Goal: Information Seeking & Learning: Find specific fact

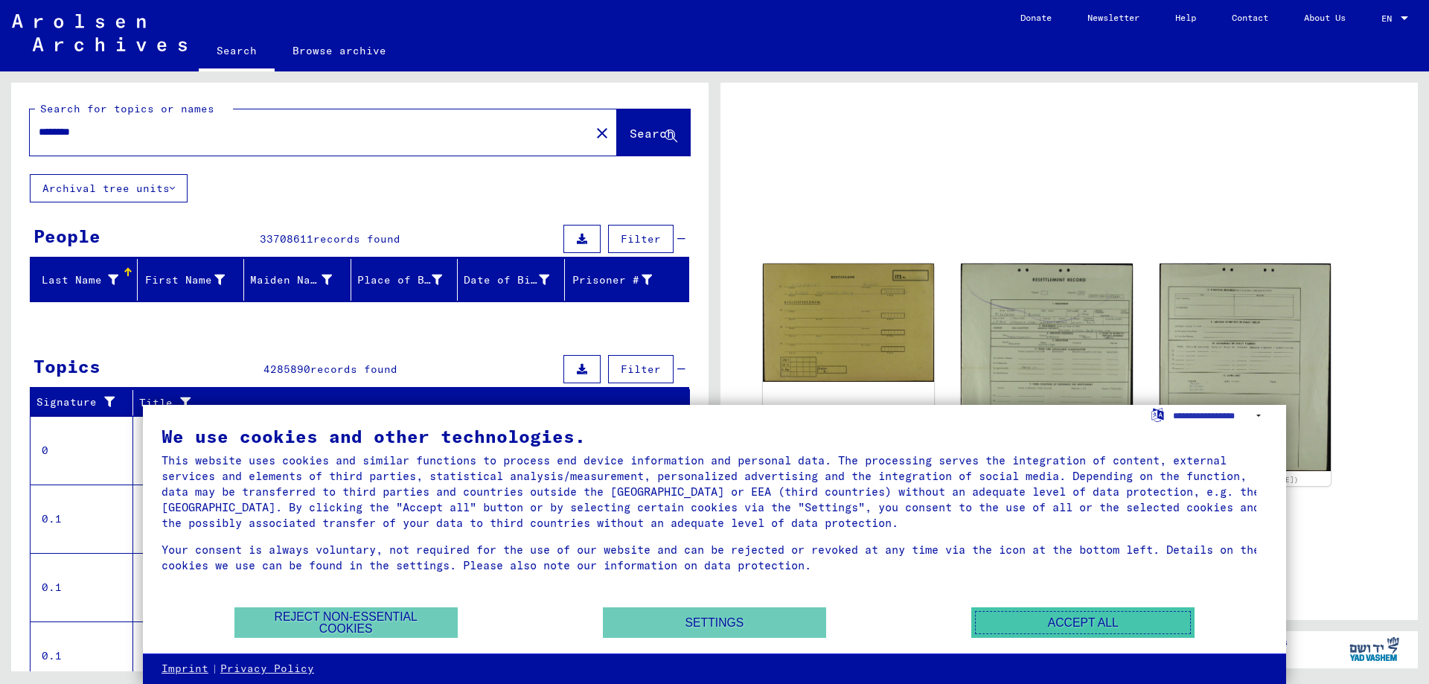
click at [1030, 623] on button "Accept all" at bounding box center [1082, 622] width 223 height 31
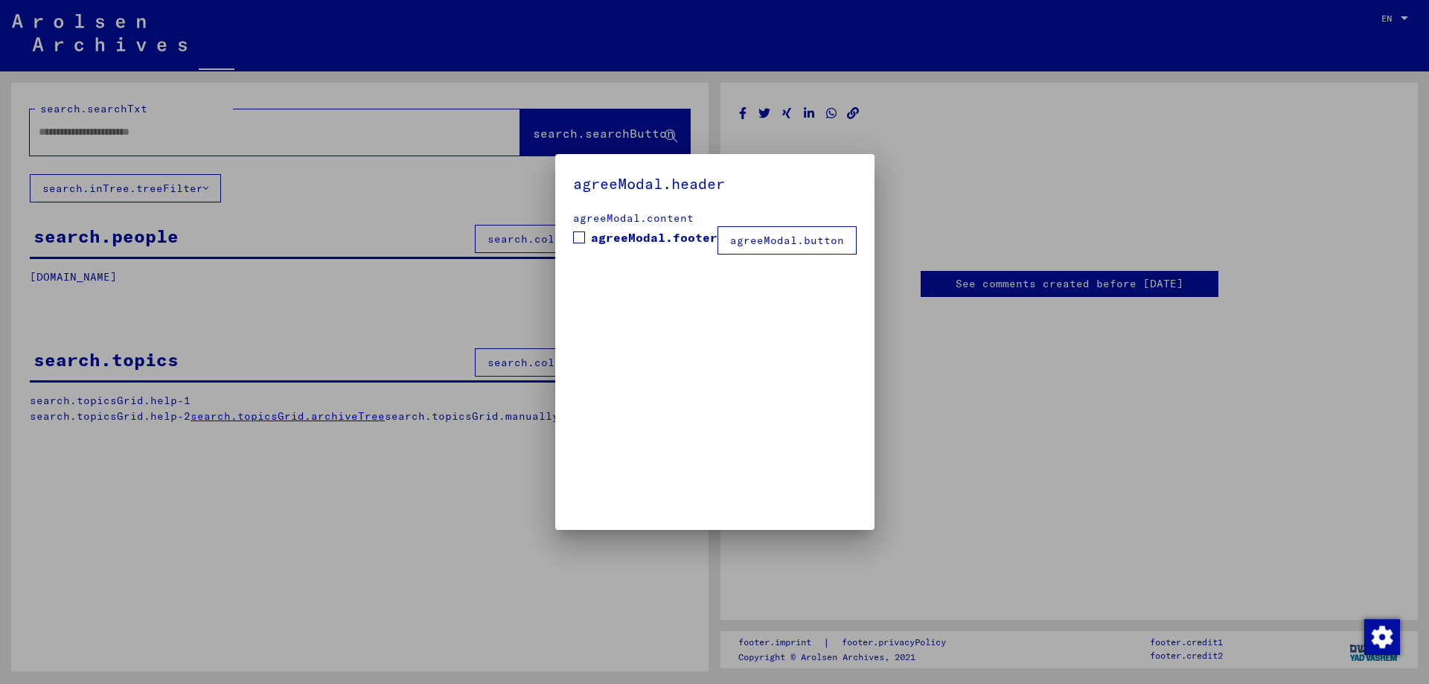
type input "********"
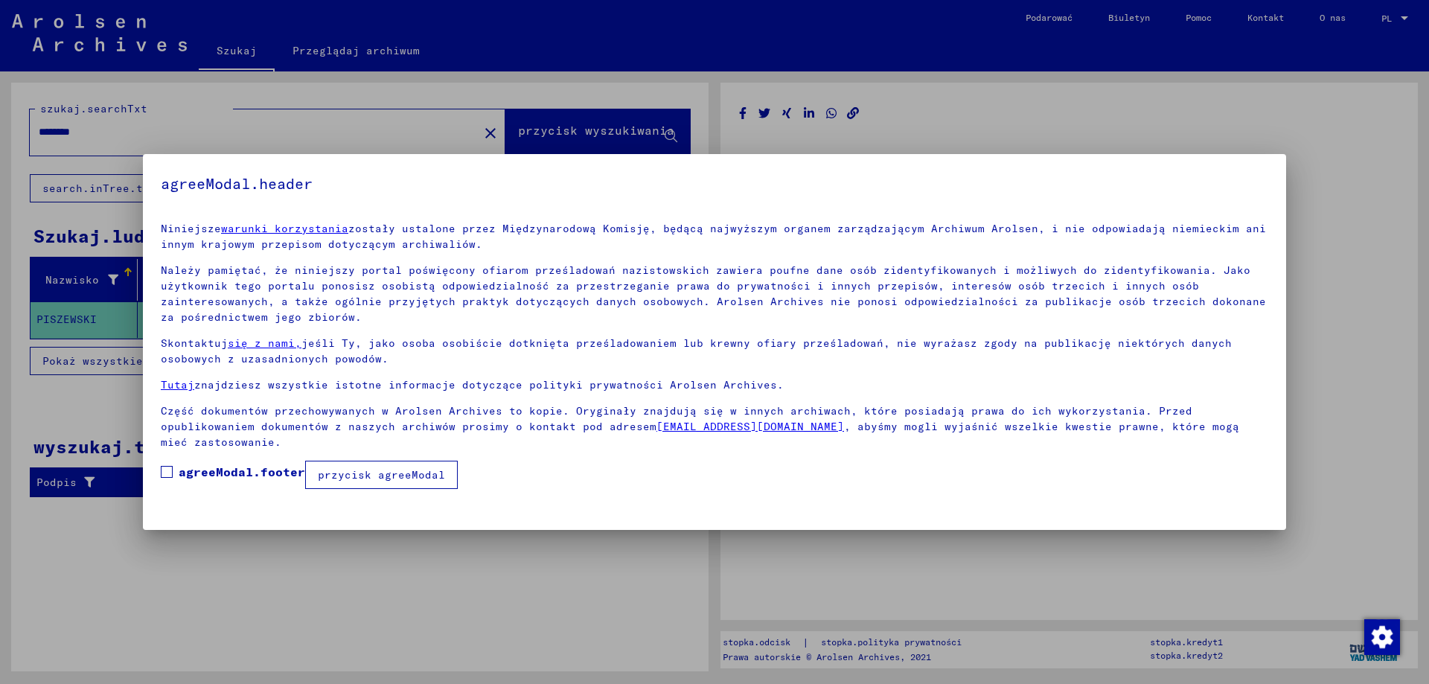
click at [163, 473] on span at bounding box center [167, 472] width 12 height 12
click at [421, 476] on font "przycisk agreeModal" at bounding box center [381, 474] width 127 height 13
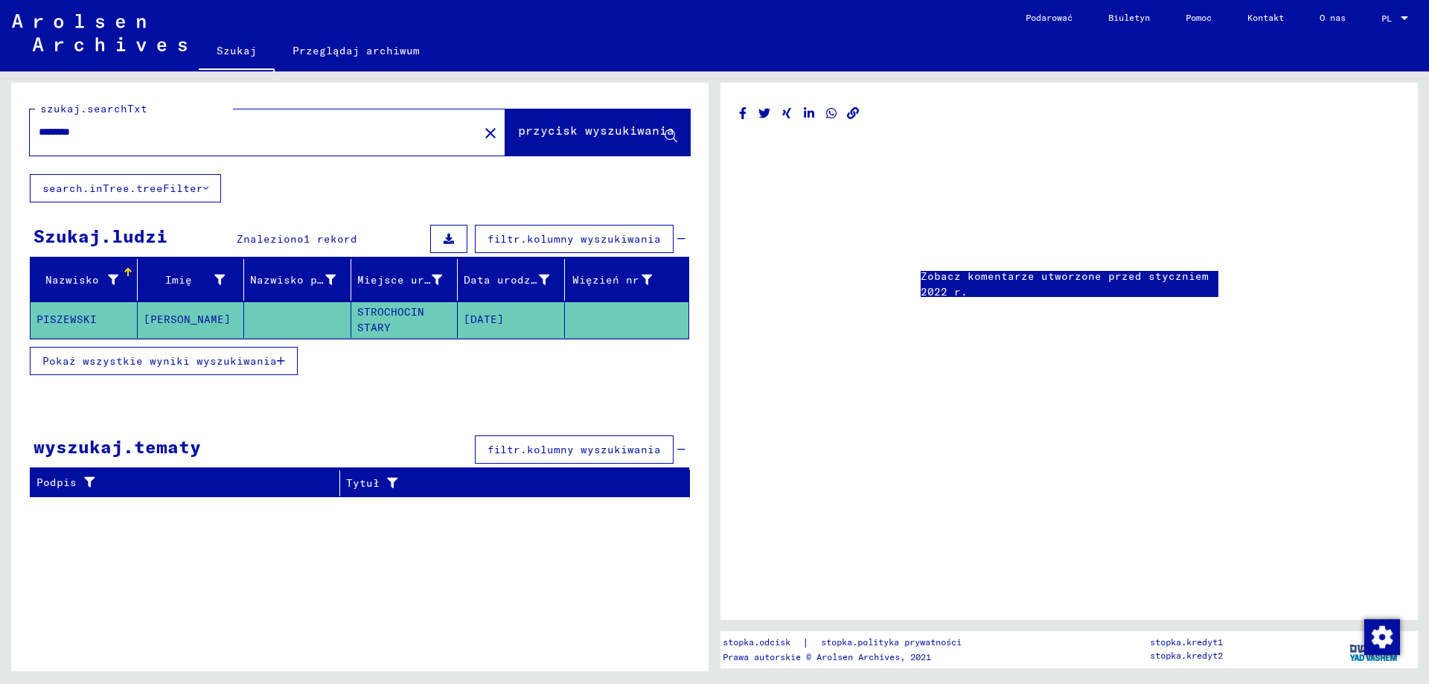
click at [224, 356] on font "Pokaż wszystkie wyniki wyszukiwania" at bounding box center [159, 360] width 234 height 13
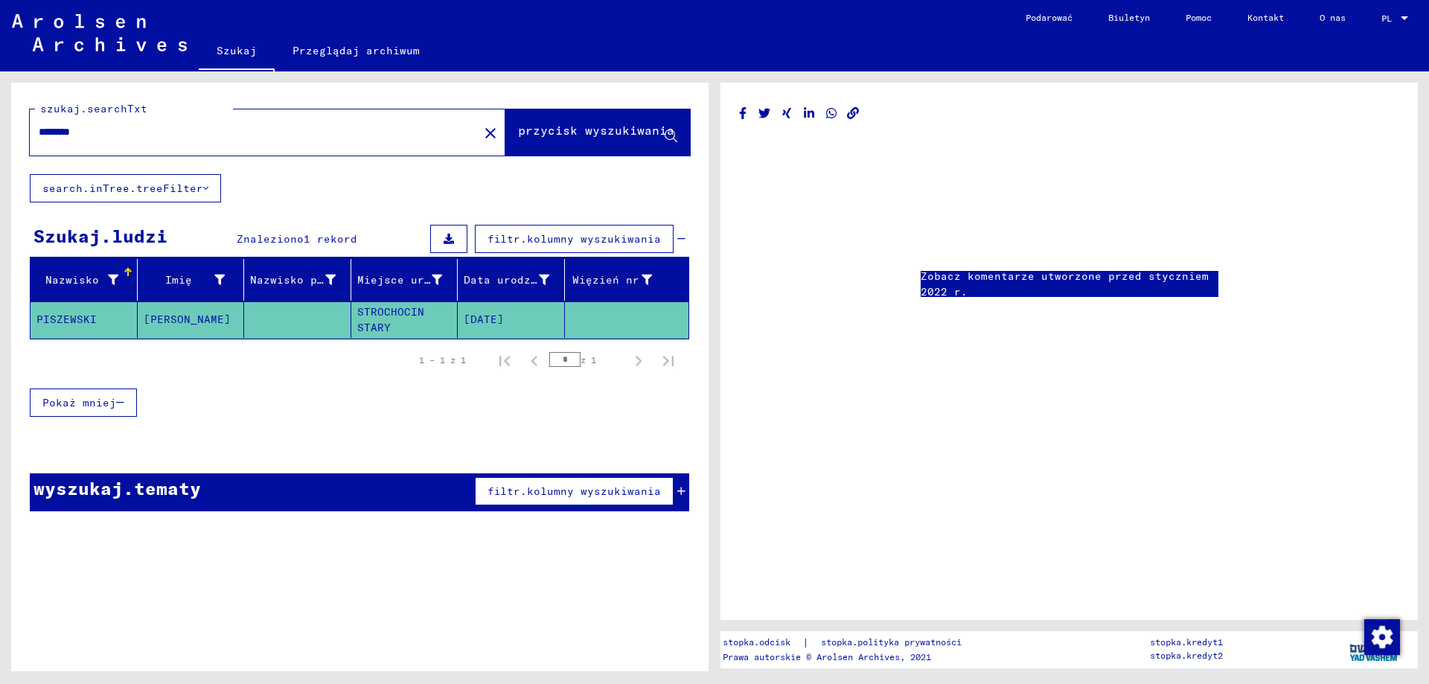
click at [504, 316] on font "[DATE]" at bounding box center [484, 318] width 40 height 13
click at [491, 315] on font "[DATE]" at bounding box center [484, 318] width 40 height 13
click at [297, 315] on mat-cell at bounding box center [297, 319] width 107 height 36
click at [73, 315] on font "PISZEWSKI" at bounding box center [66, 318] width 60 height 13
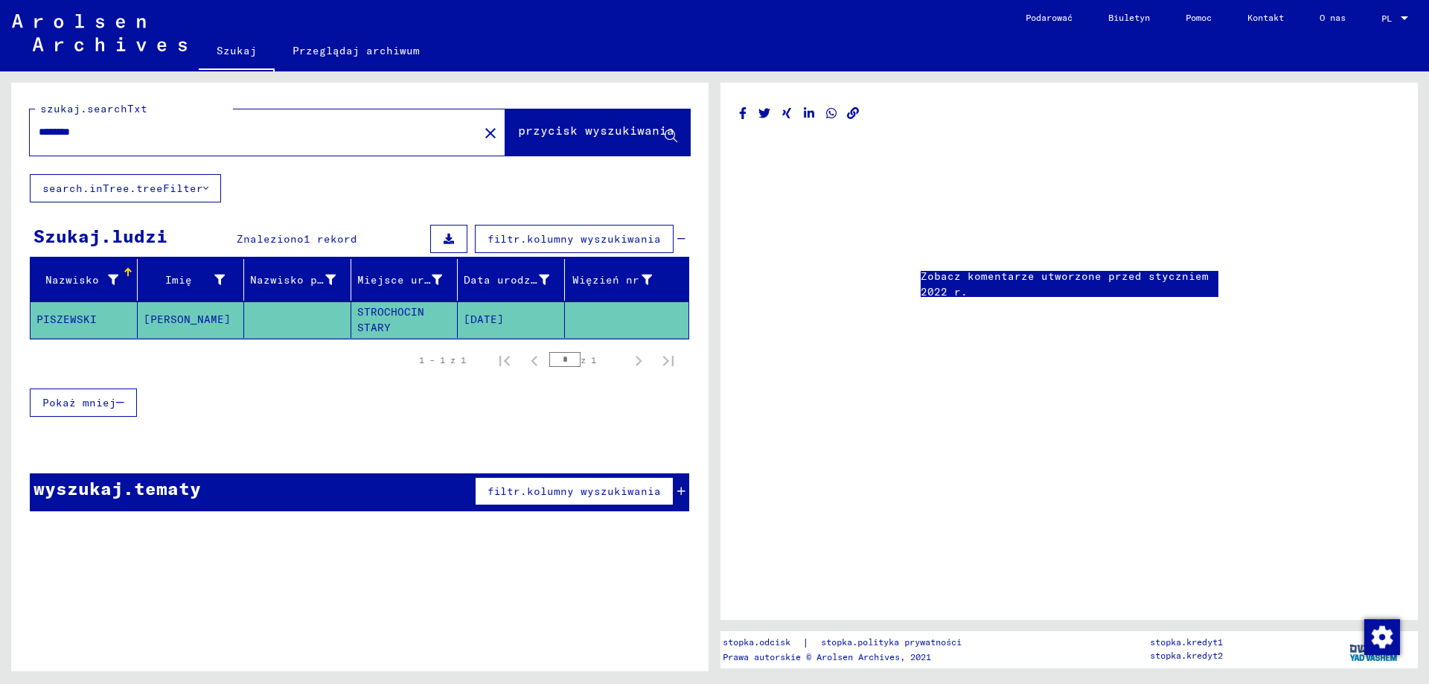
click at [454, 237] on icon at bounding box center [448, 239] width 10 height 10
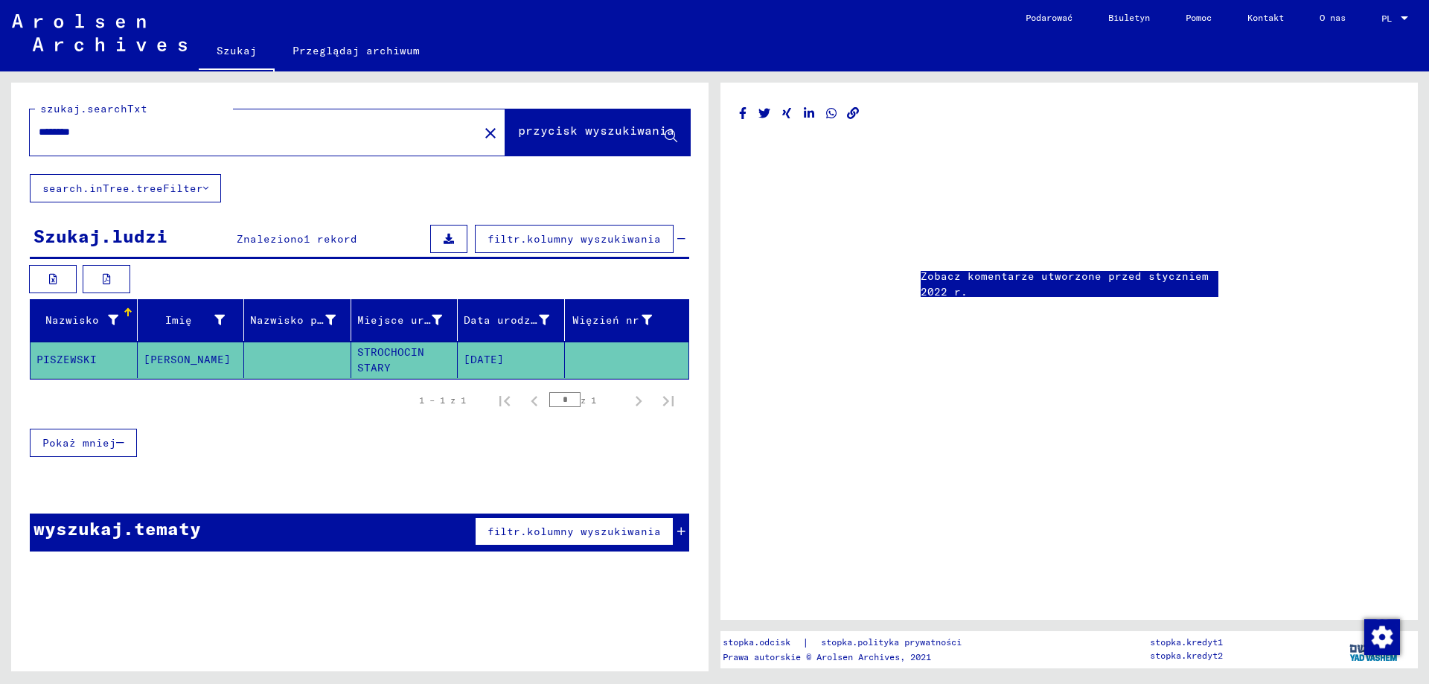
click at [98, 446] on font "Pokaż mniej" at bounding box center [79, 442] width 74 height 13
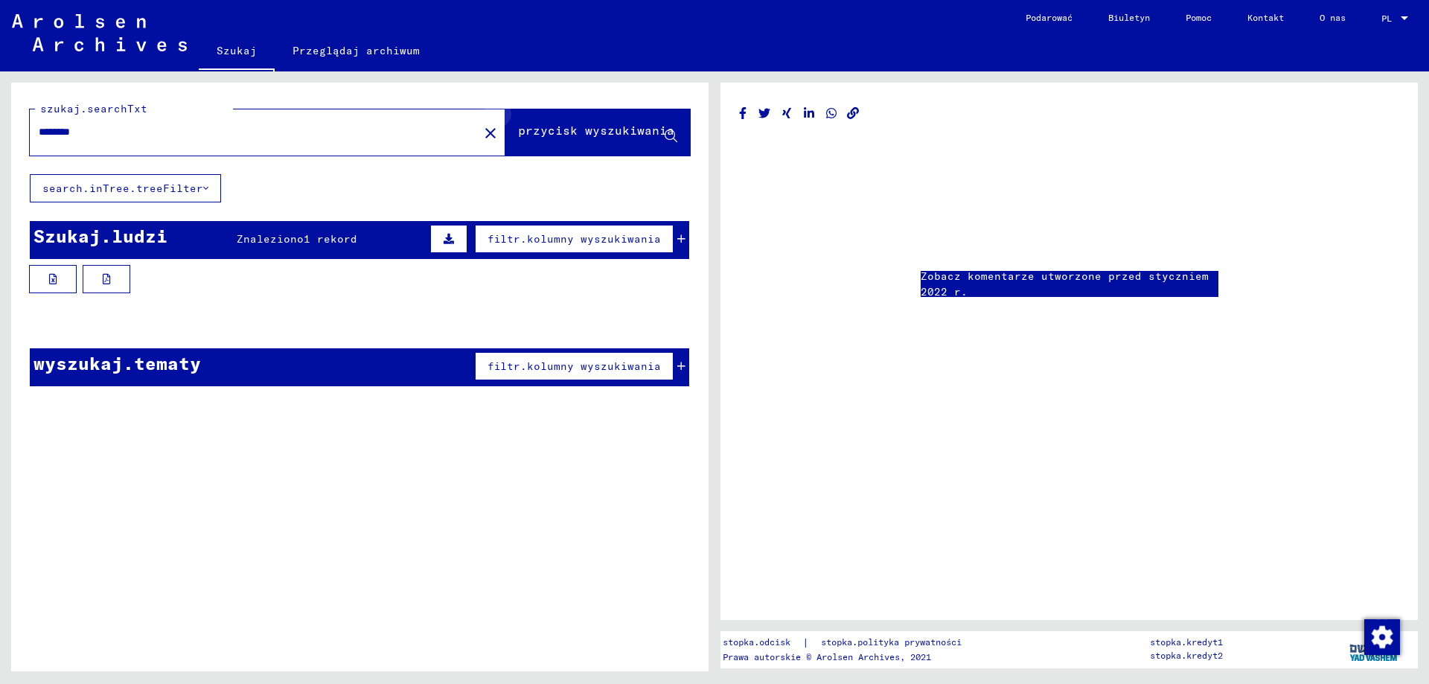
click at [670, 131] on icon at bounding box center [670, 136] width 13 height 13
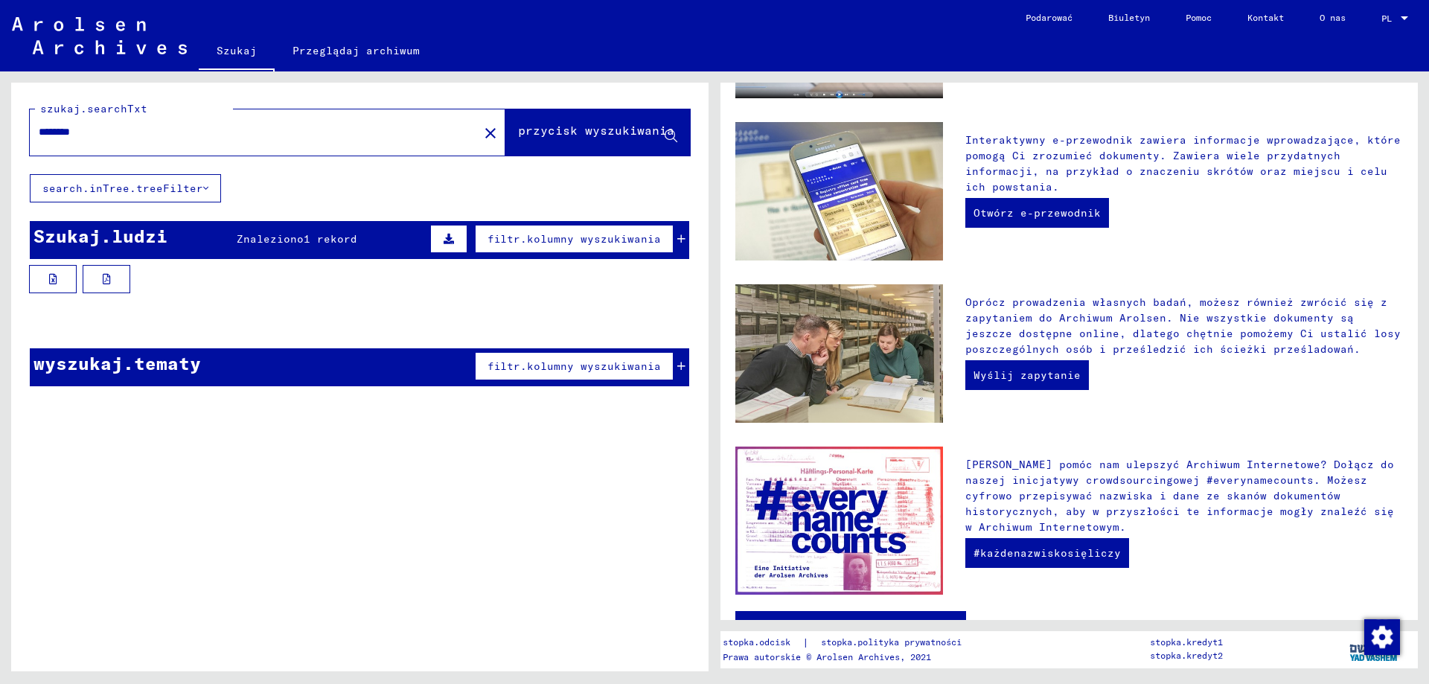
scroll to position [400, 0]
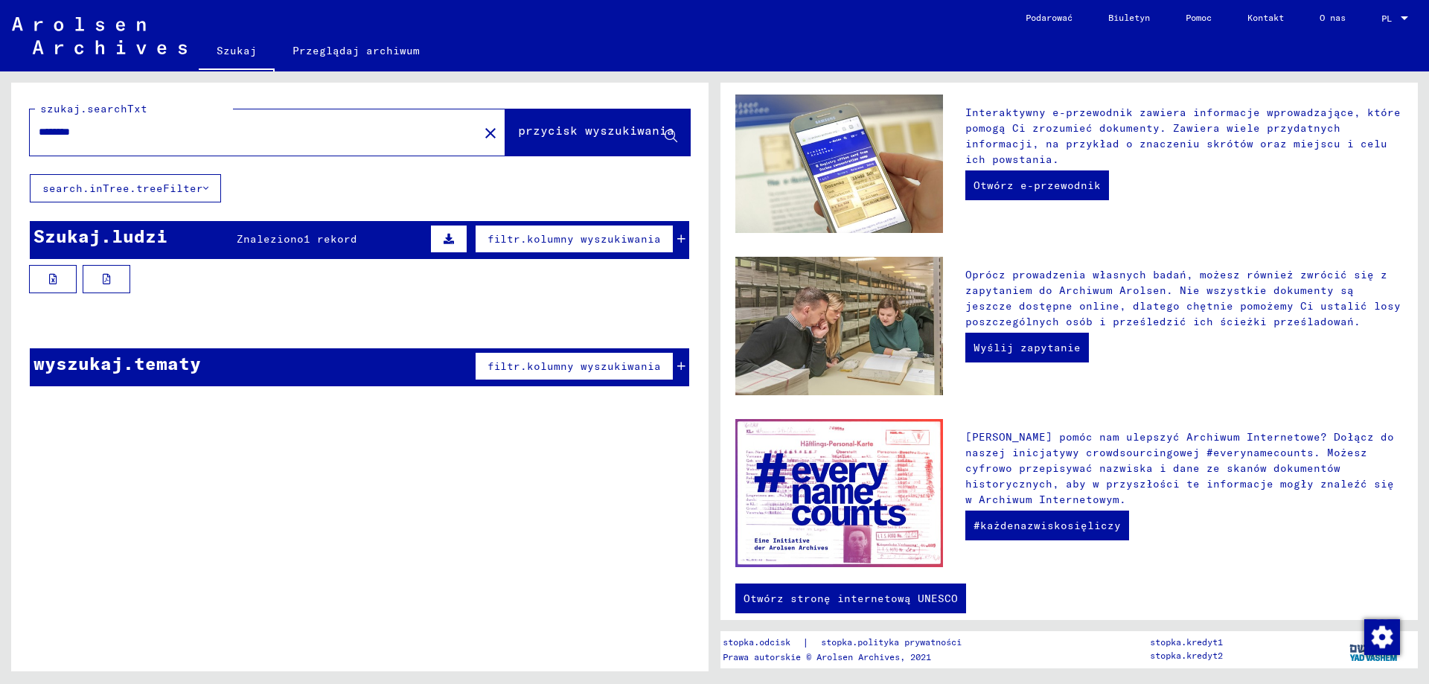
click at [327, 236] on font "1 rekord" at bounding box center [331, 238] width 54 height 13
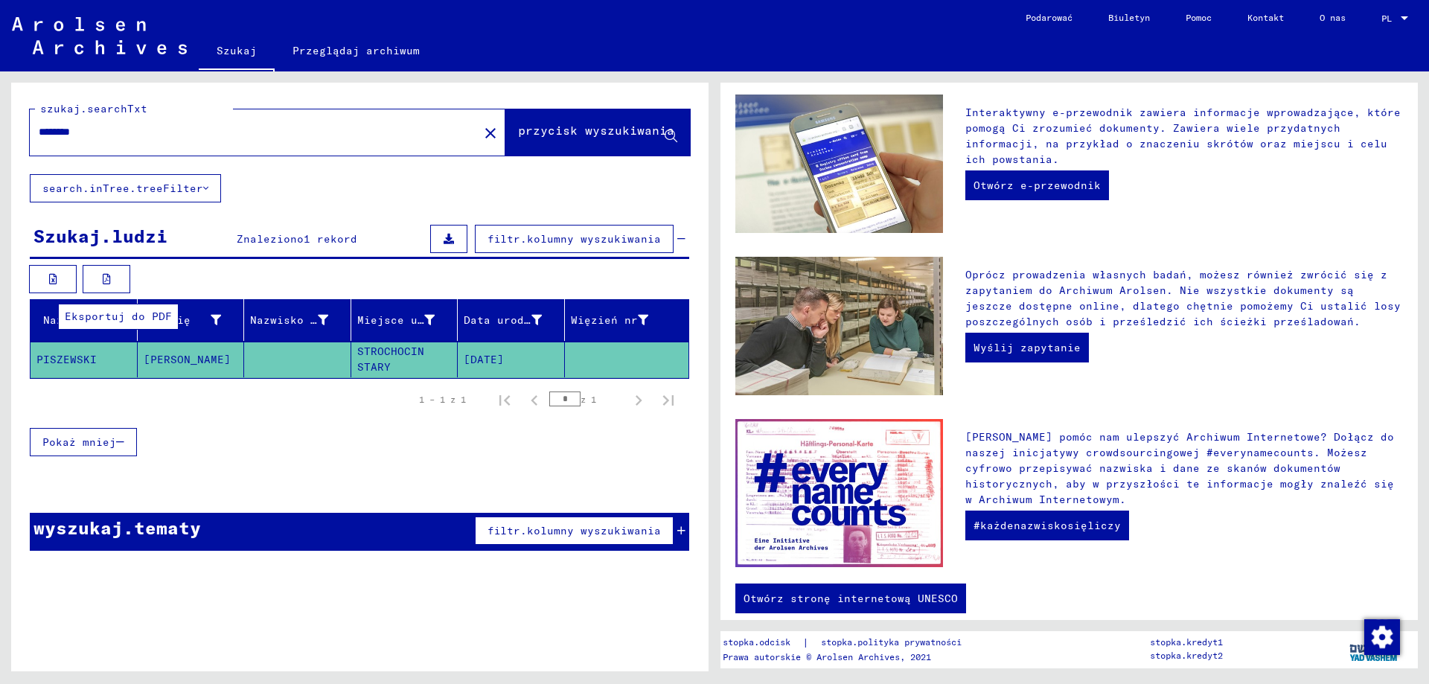
click at [107, 277] on icon at bounding box center [107, 279] width 8 height 10
click at [557, 128] on font "przycisk wyszukiwania" at bounding box center [596, 130] width 156 height 15
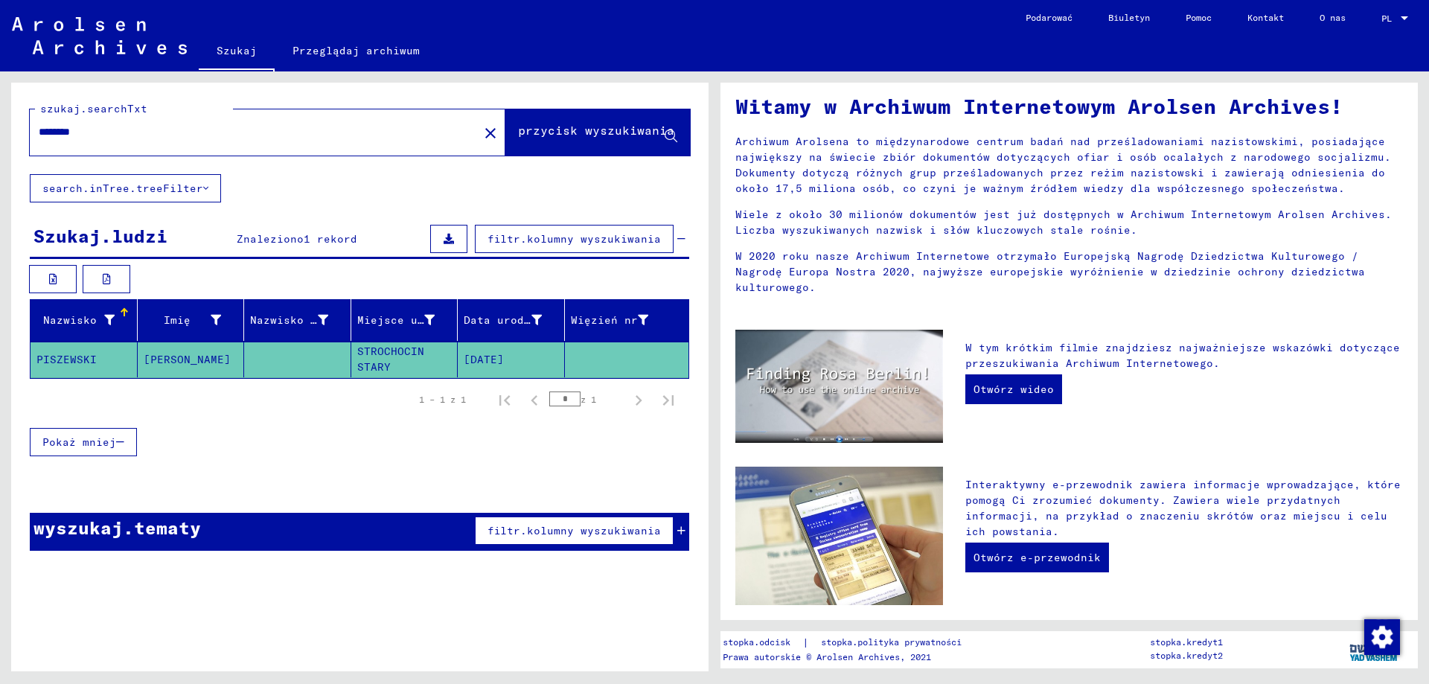
scroll to position [0, 0]
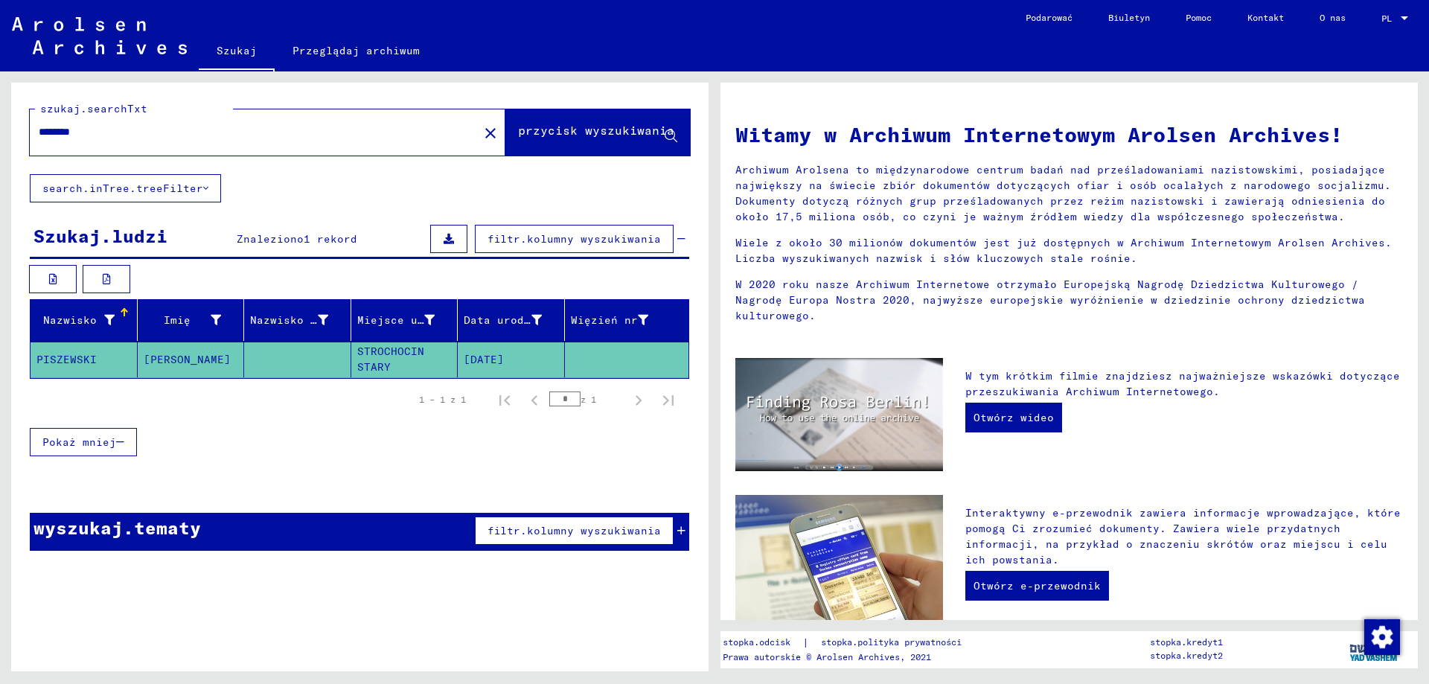
click at [170, 356] on font "[PERSON_NAME]" at bounding box center [187, 359] width 87 height 13
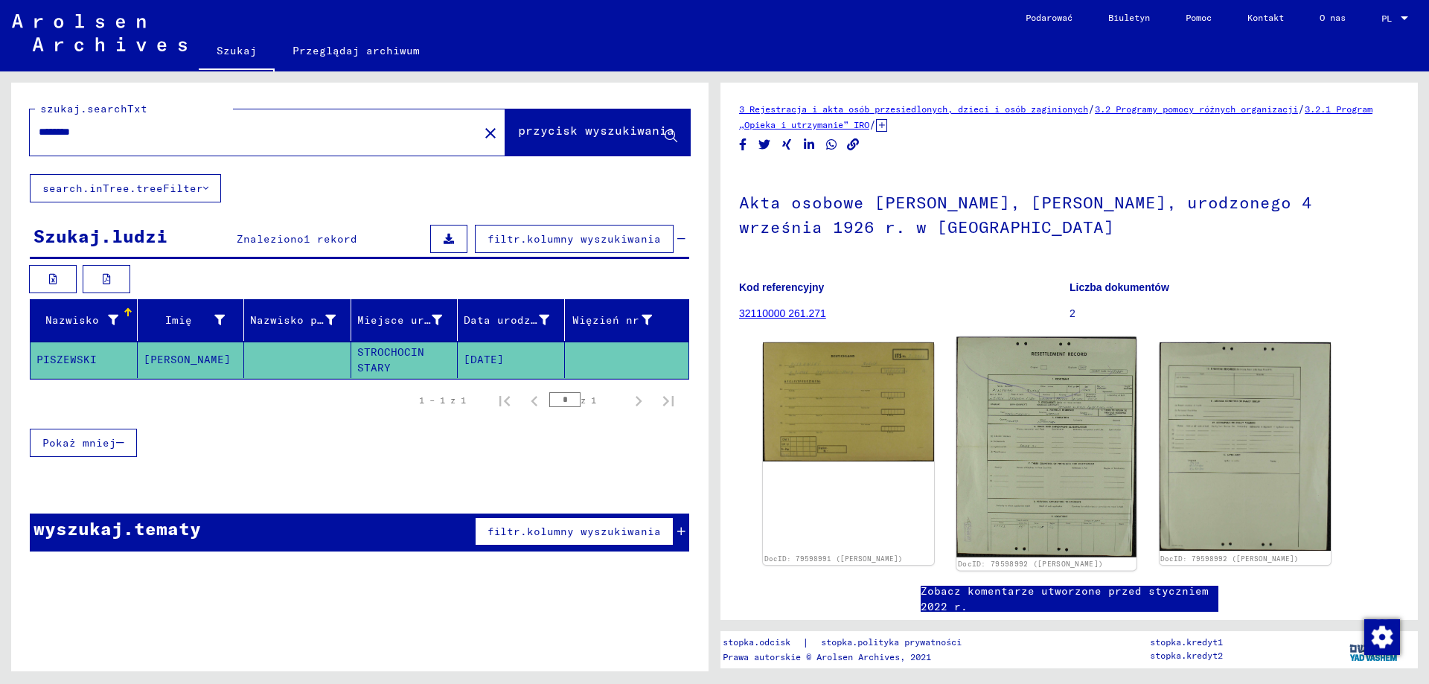
click at [1042, 448] on img at bounding box center [1047, 447] width 180 height 220
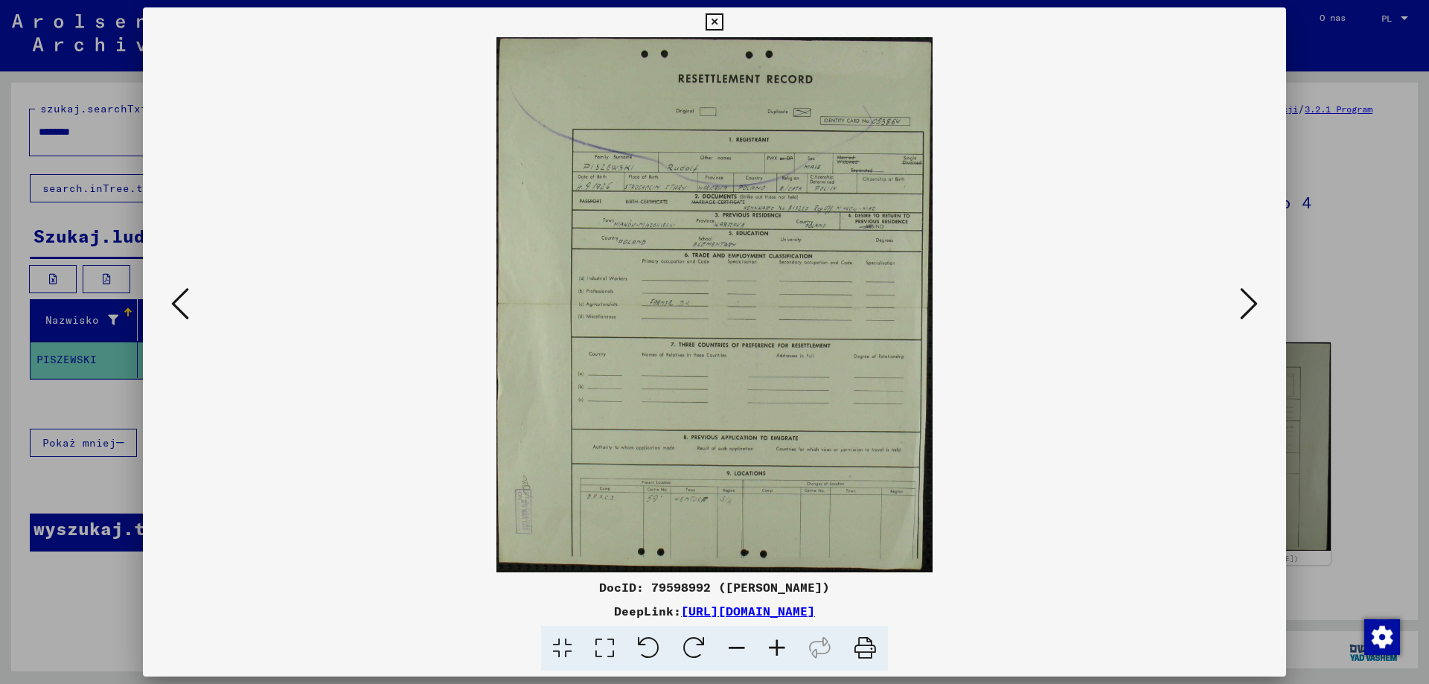
click at [1246, 298] on icon at bounding box center [1249, 304] width 18 height 36
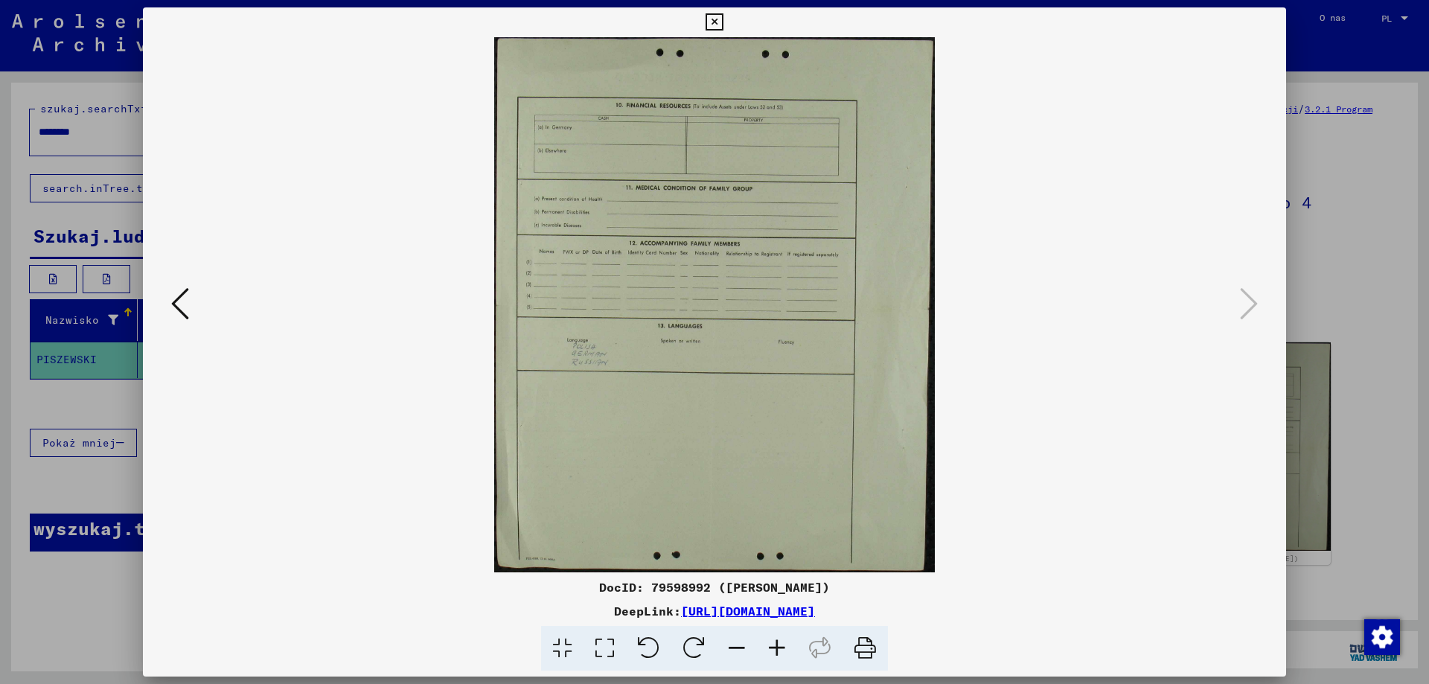
click at [188, 304] on icon at bounding box center [180, 304] width 18 height 36
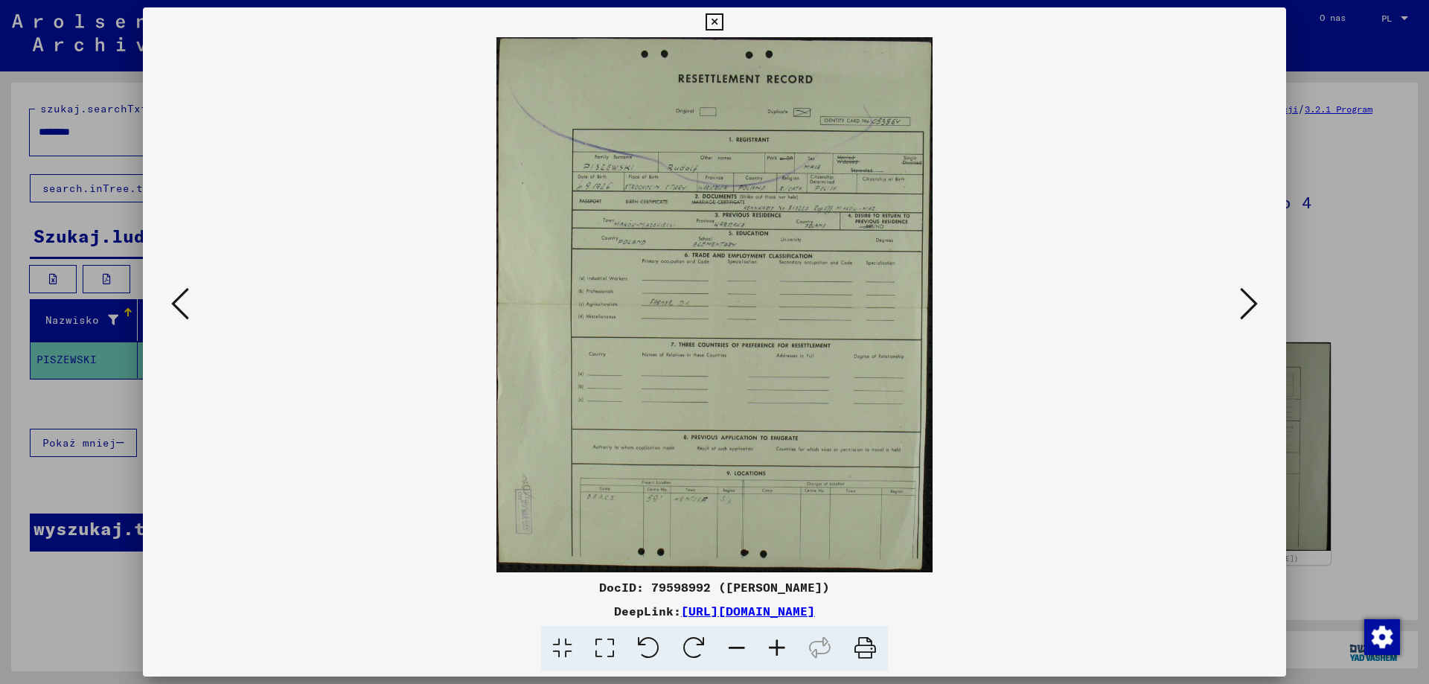
click at [776, 645] on icon at bounding box center [777, 648] width 40 height 45
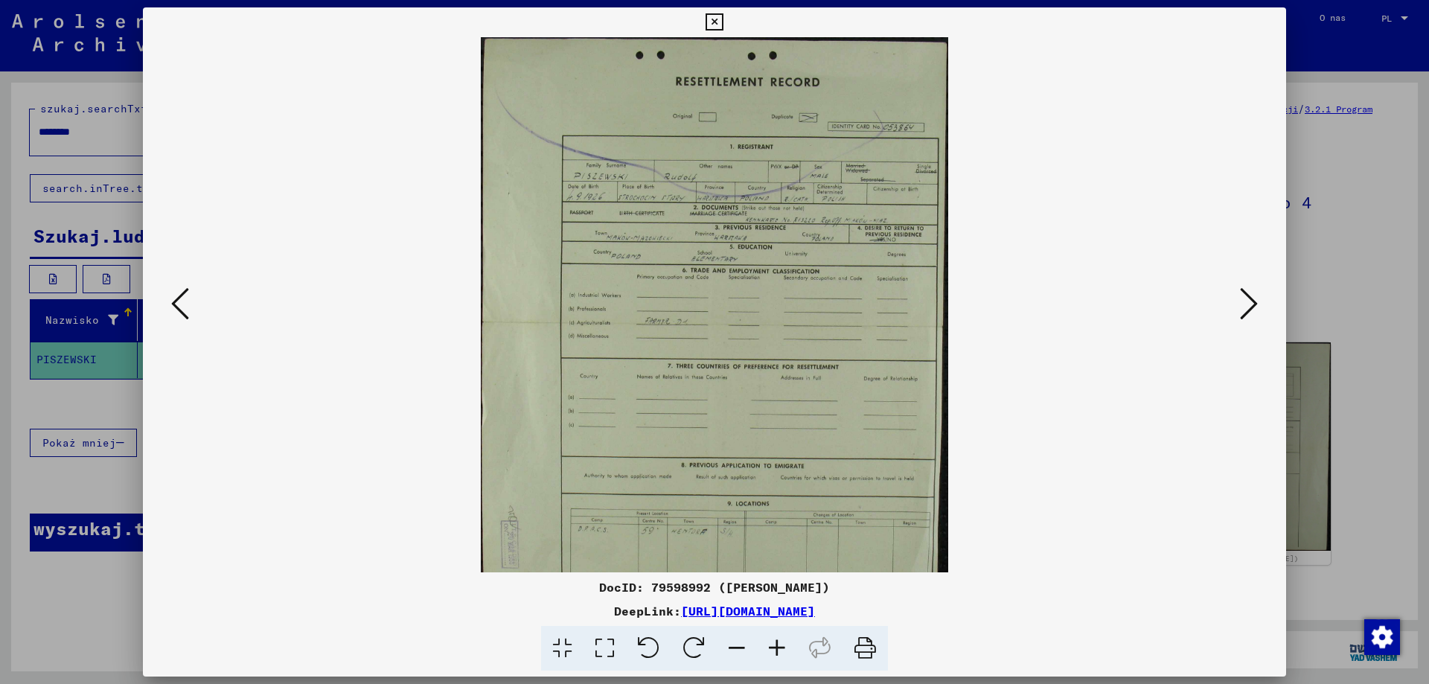
click at [776, 645] on icon at bounding box center [777, 648] width 40 height 45
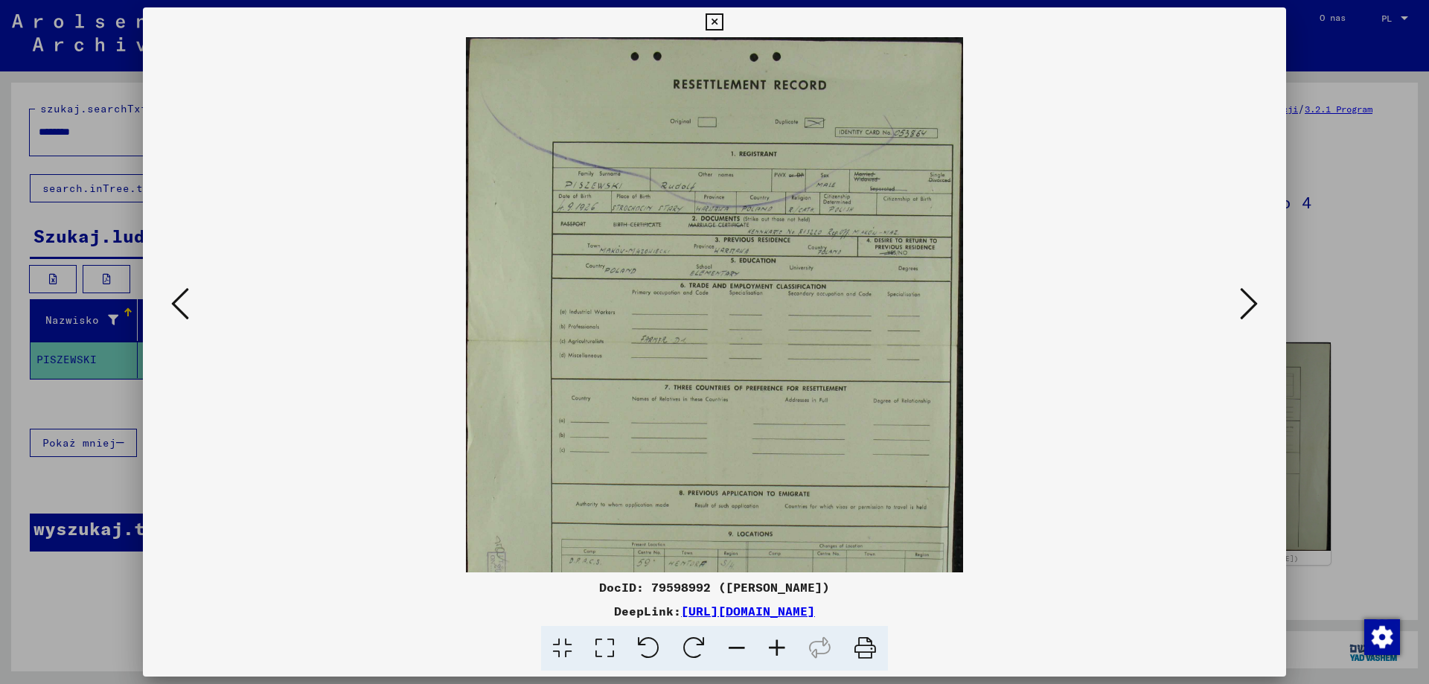
click at [776, 645] on icon at bounding box center [777, 648] width 40 height 45
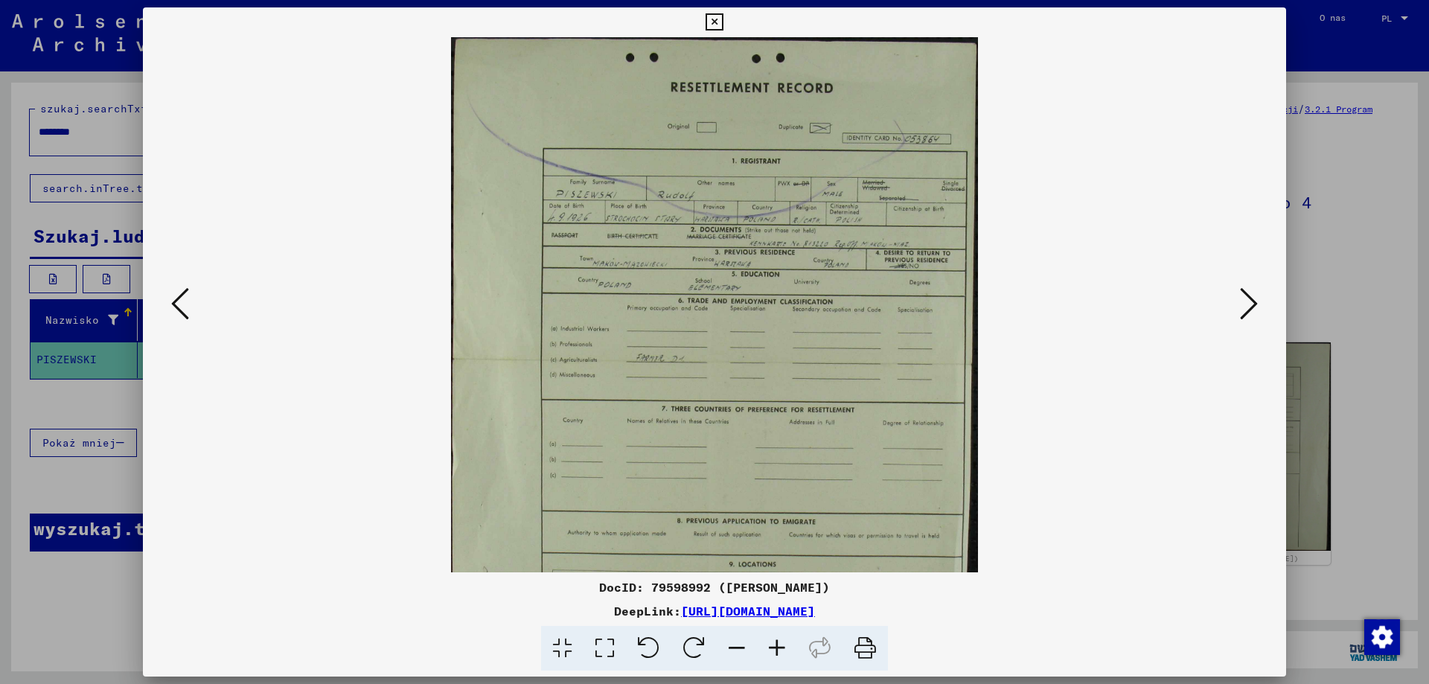
click at [776, 645] on icon at bounding box center [777, 648] width 40 height 45
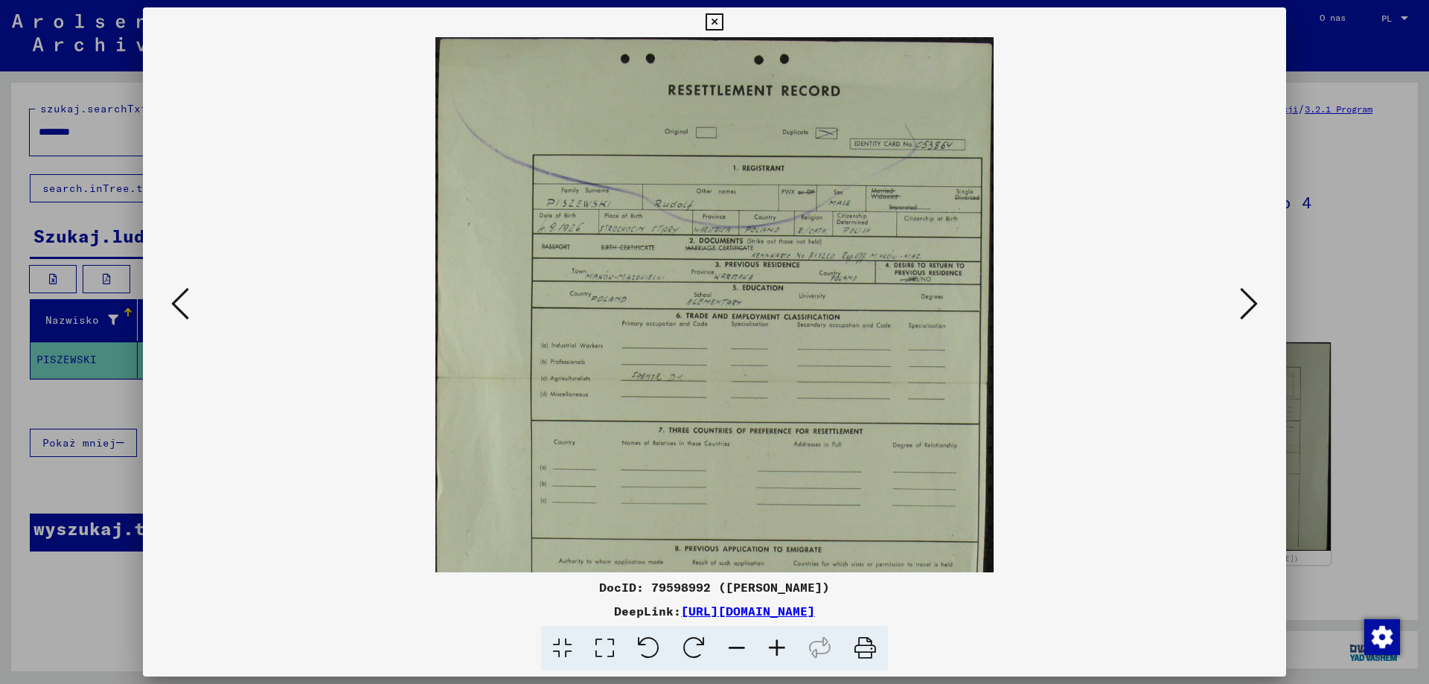
click at [776, 645] on icon at bounding box center [777, 648] width 40 height 45
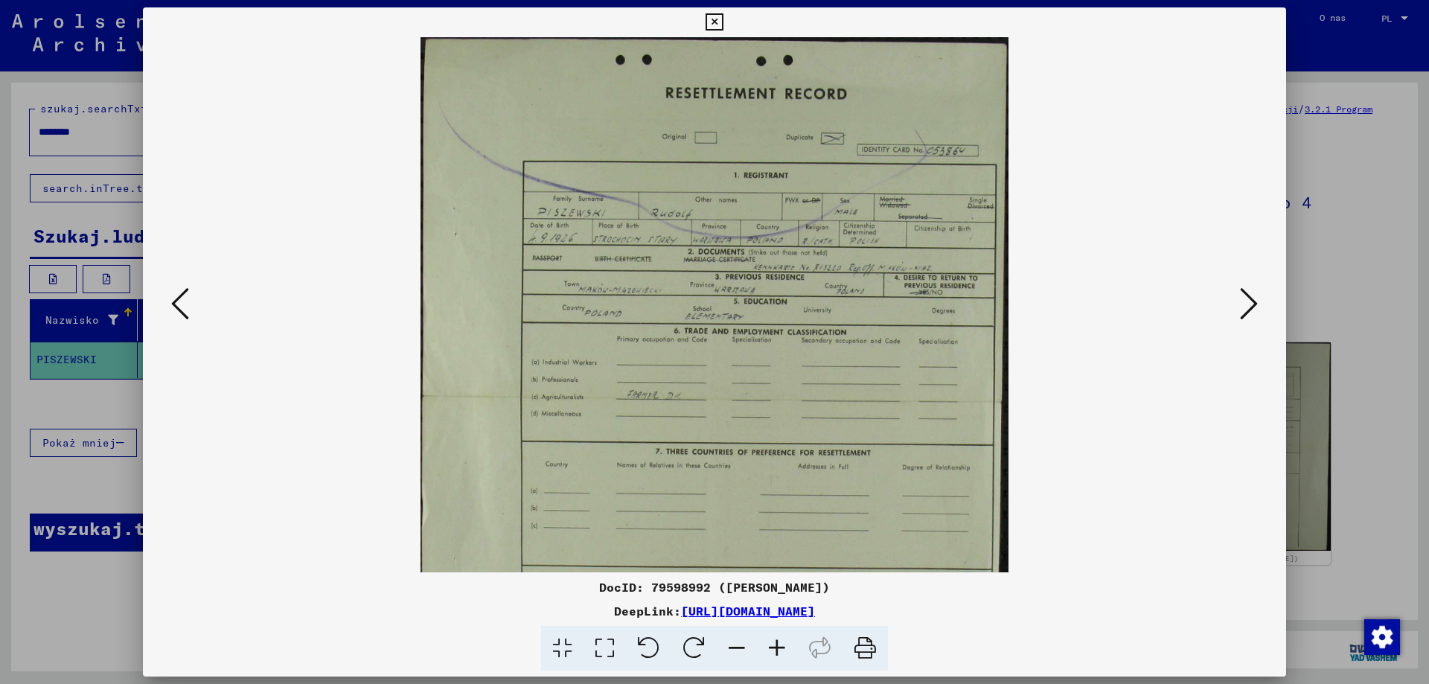
click at [776, 645] on icon at bounding box center [777, 648] width 40 height 45
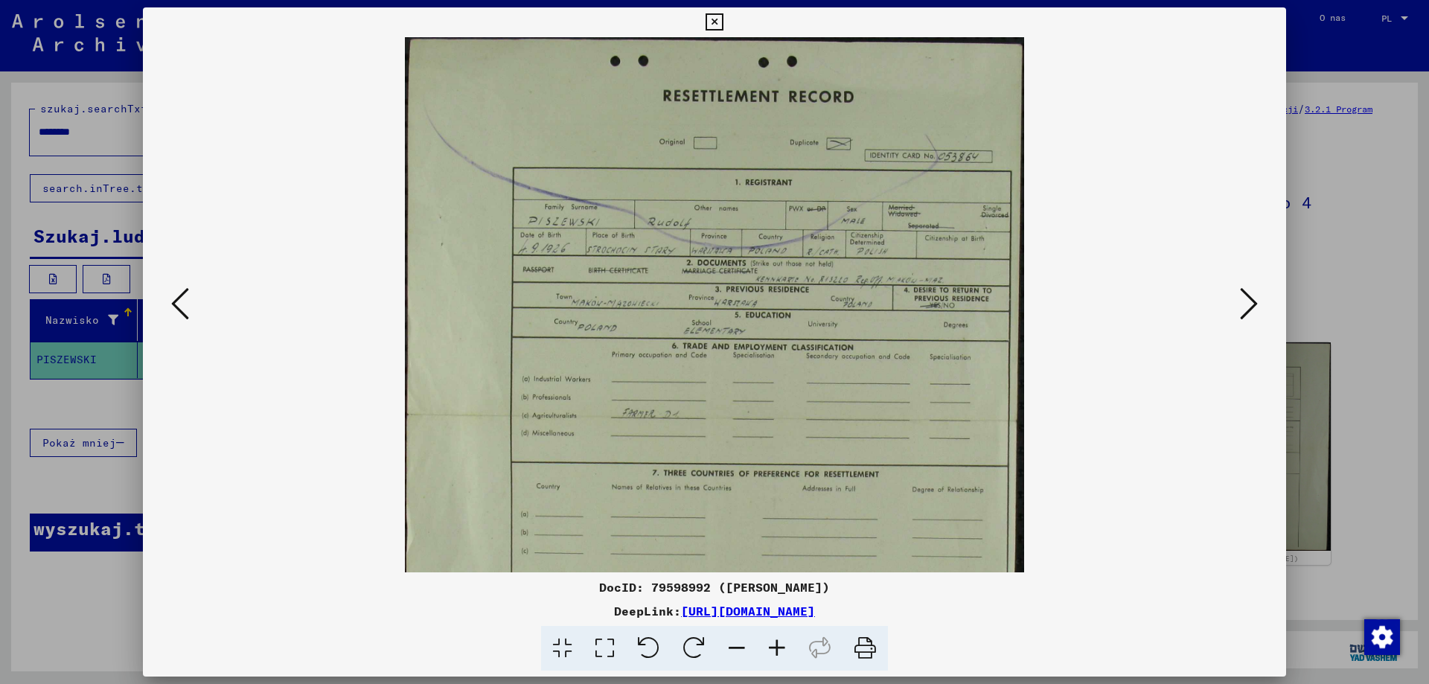
click at [1242, 296] on icon at bounding box center [1249, 304] width 18 height 36
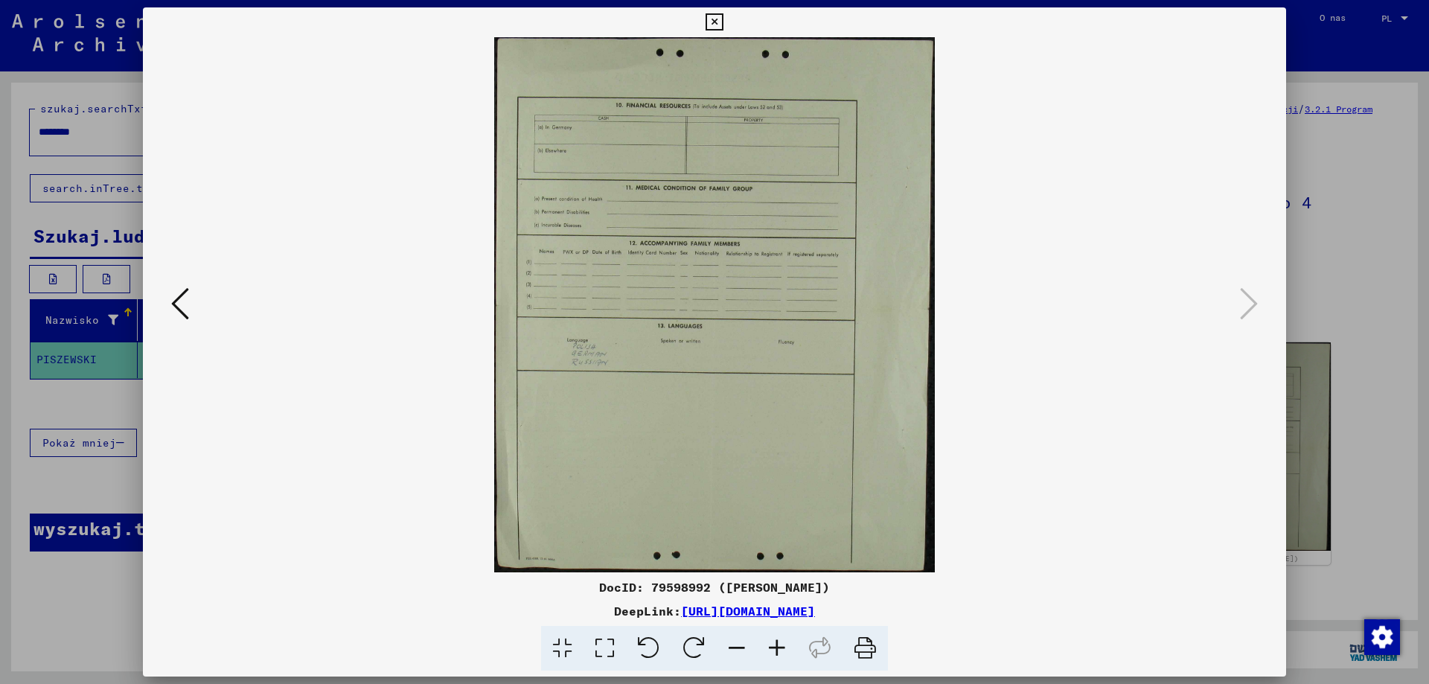
click at [180, 304] on icon at bounding box center [180, 304] width 18 height 36
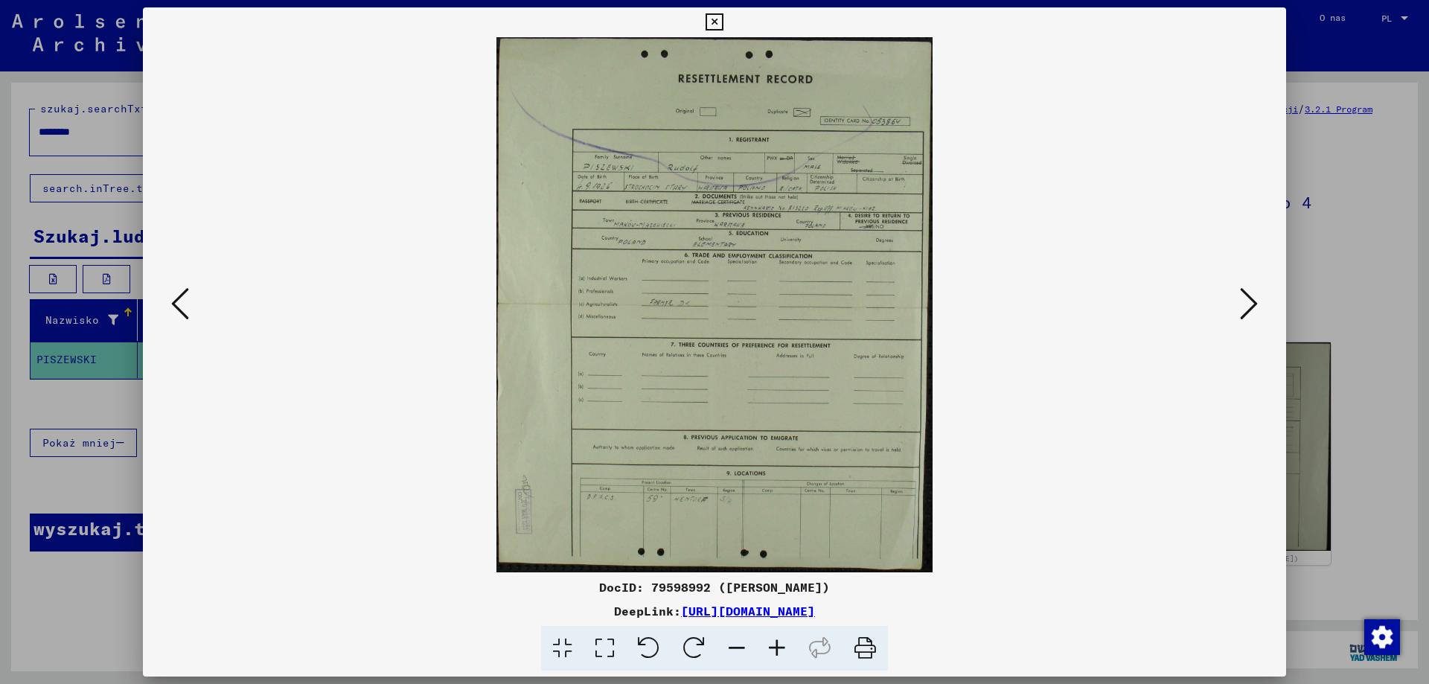
click at [180, 304] on icon at bounding box center [180, 304] width 18 height 36
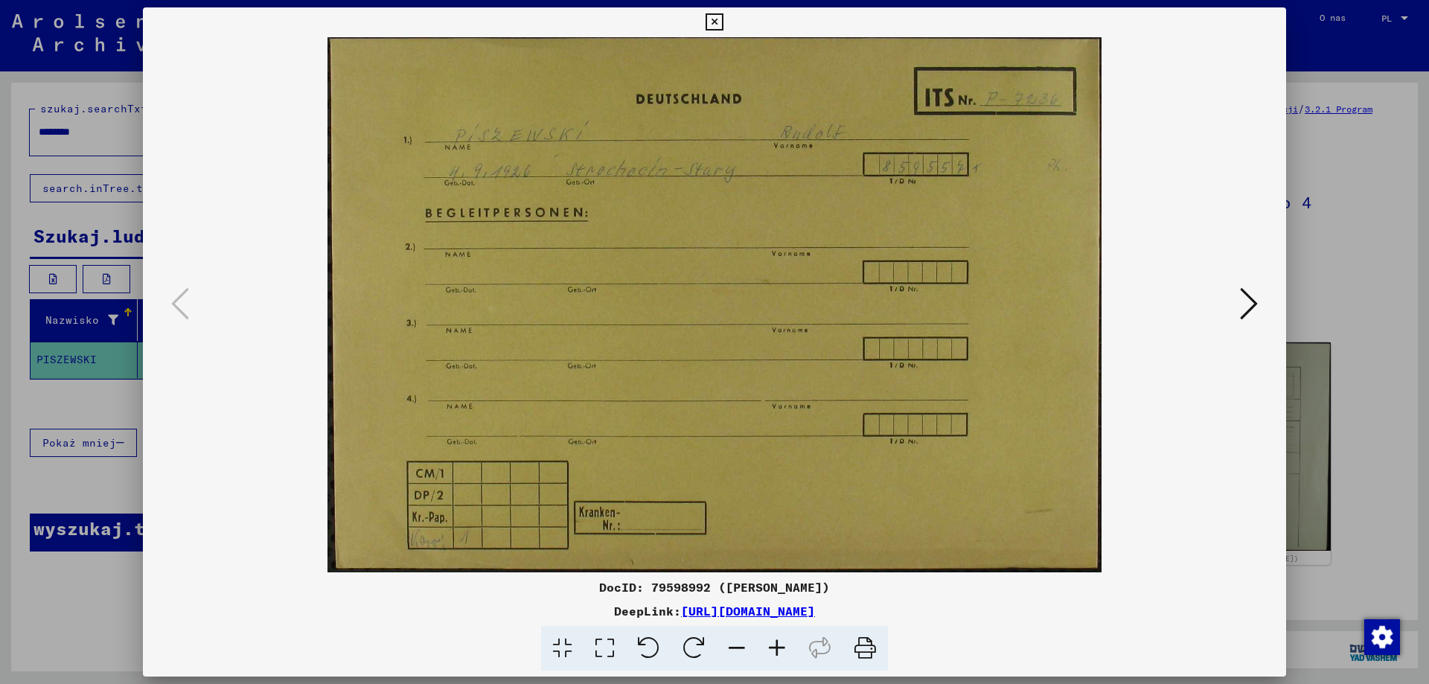
click at [1251, 296] on icon at bounding box center [1249, 304] width 18 height 36
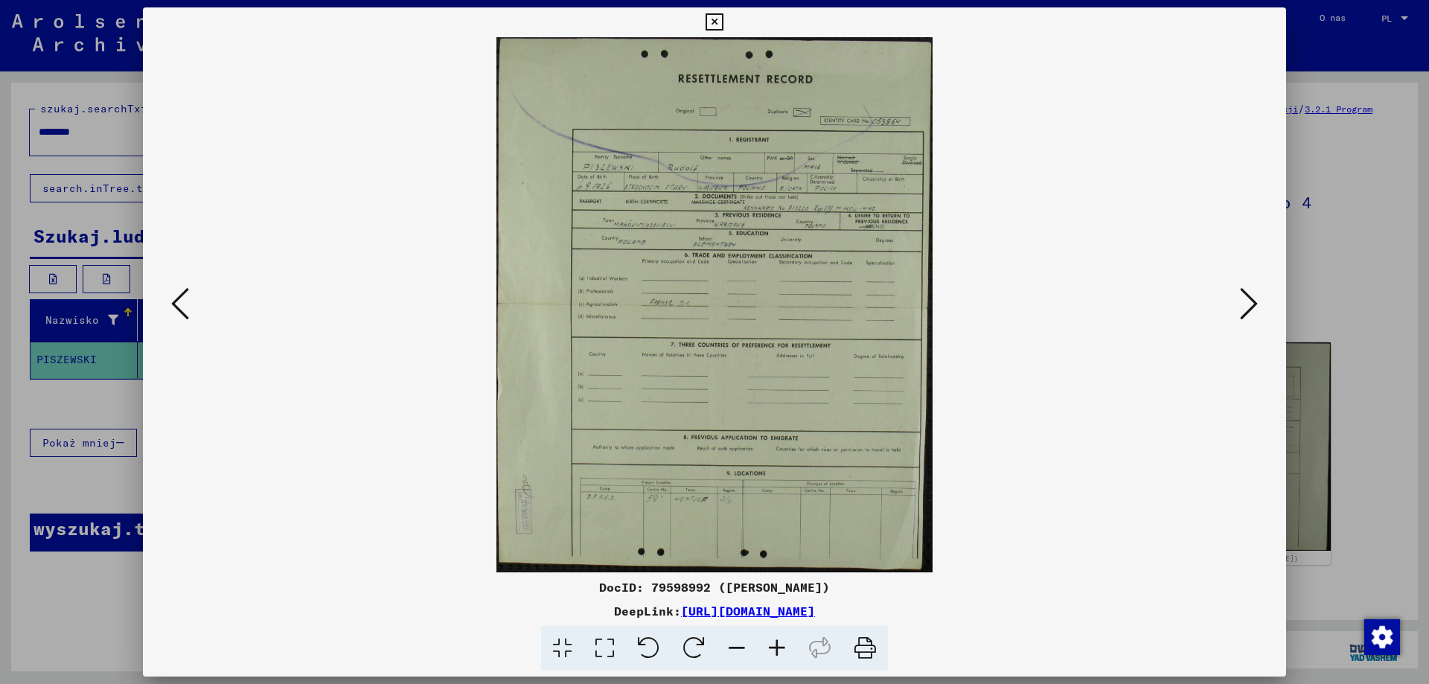
click at [737, 607] on font "[URL][DOMAIN_NAME]" at bounding box center [748, 610] width 134 height 15
drag, startPoint x: 738, startPoint y: 347, endPoint x: 717, endPoint y: 17, distance: 330.3
click at [717, 17] on icon at bounding box center [713, 22] width 17 height 18
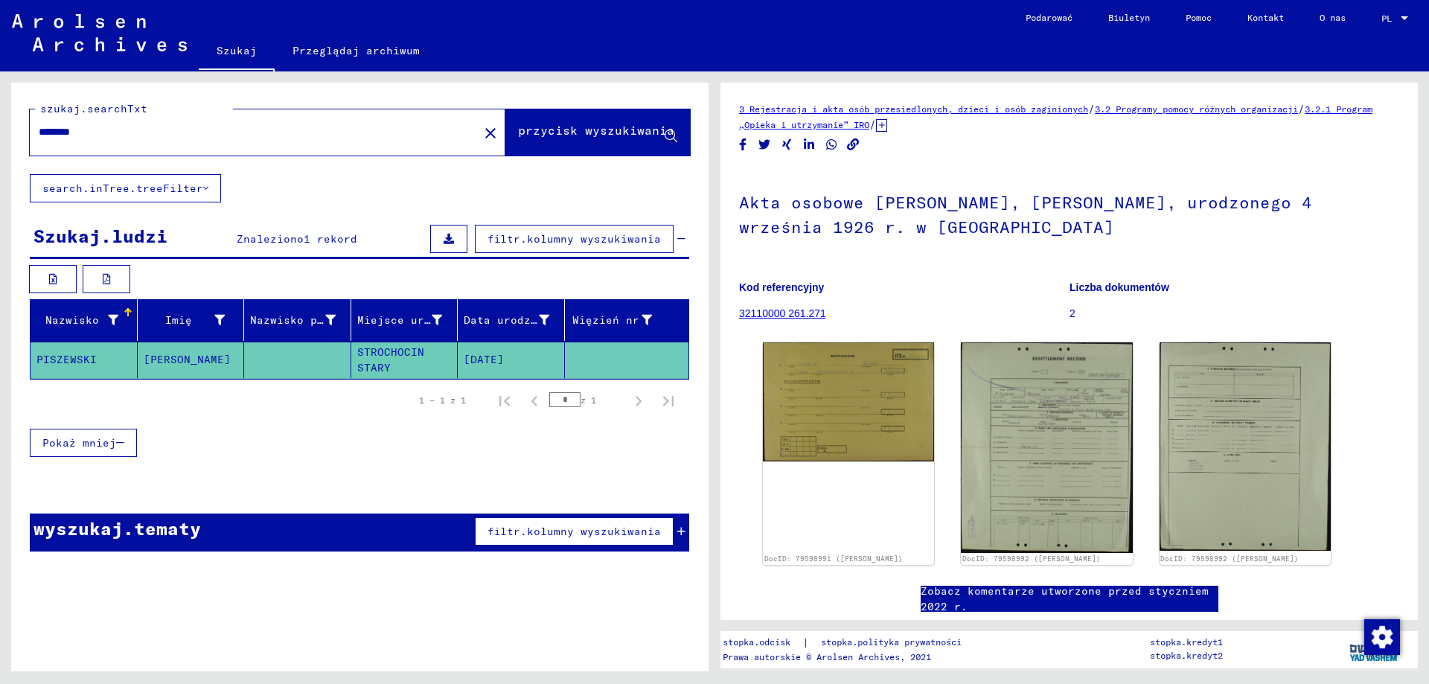
click at [744, 142] on icon "Udostępnij na Facebooku" at bounding box center [743, 144] width 16 height 13
click at [853, 140] on icon "Kopiuj link" at bounding box center [853, 144] width 13 height 13
copy icon
click at [853, 143] on icon "Kopiuj link" at bounding box center [853, 144] width 13 height 13
copy icon
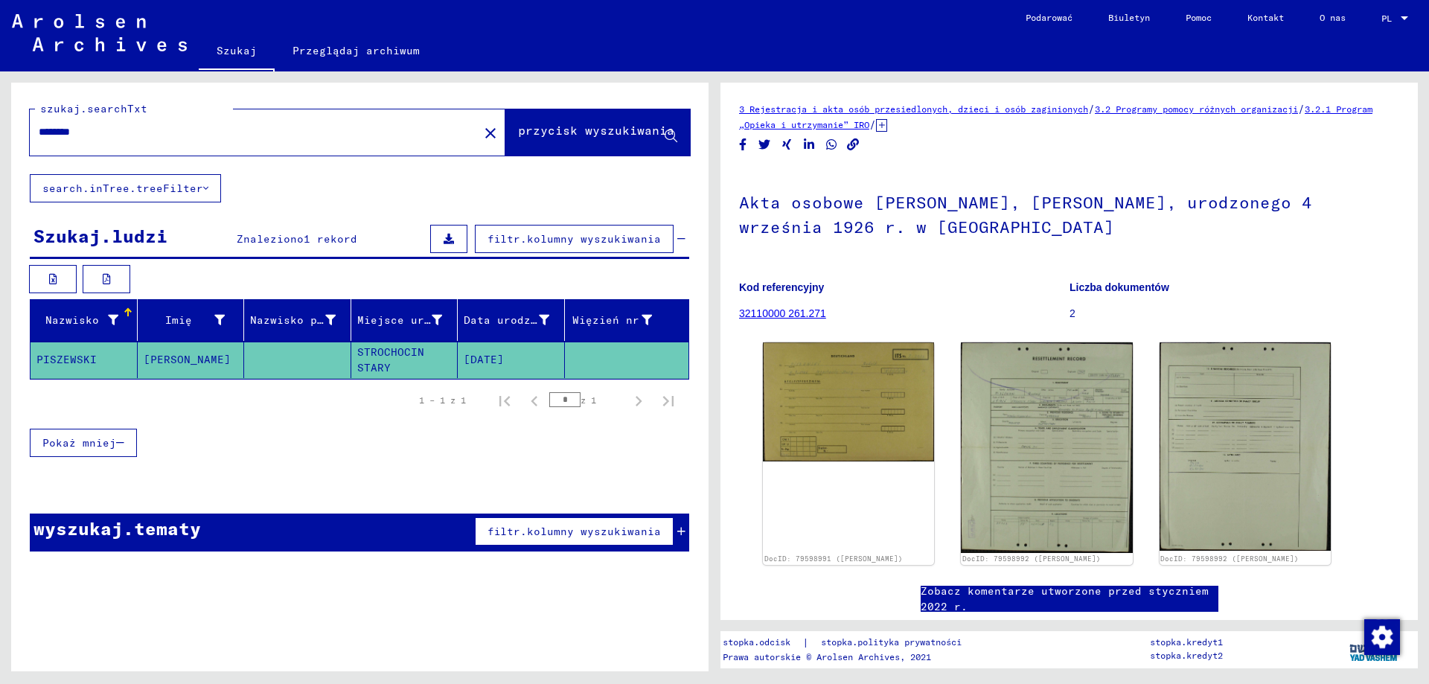
click at [743, 142] on icon "Udostępnij na Facebooku" at bounding box center [743, 144] width 7 height 13
click at [1080, 586] on font "Zobacz komentarze utworzone przed styczniem 2022 r." at bounding box center [1064, 598] width 288 height 29
click at [870, 414] on img at bounding box center [848, 399] width 180 height 124
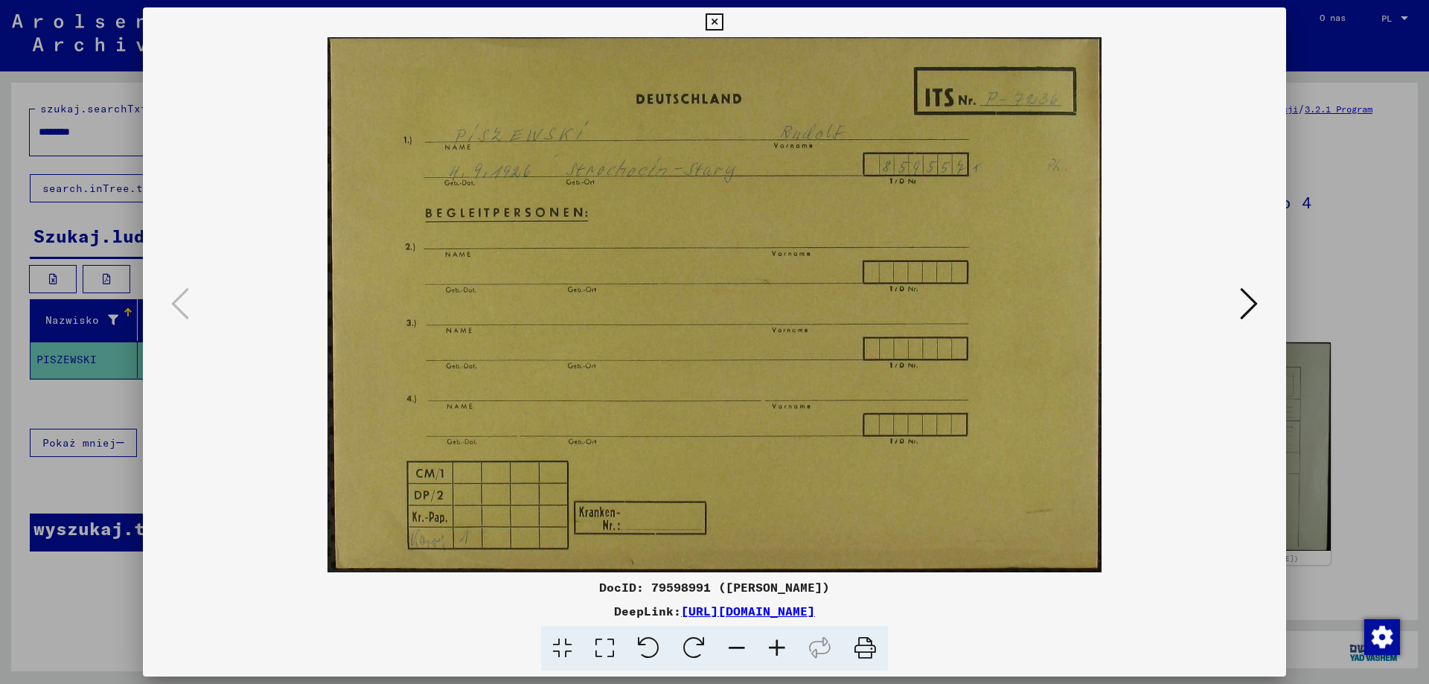
click at [775, 609] on font "[URL][DOMAIN_NAME]" at bounding box center [748, 610] width 134 height 15
